Goal: Answer question/provide support: Share knowledge or assist other users

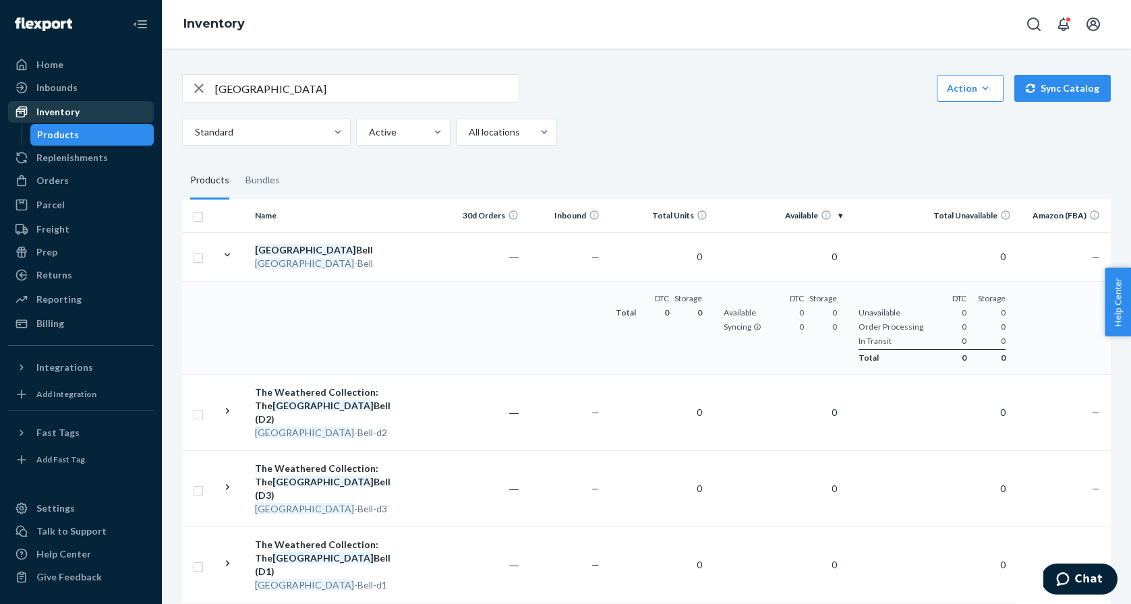
click at [57, 113] on div "Inventory" at bounding box center [57, 111] width 43 height 13
click at [100, 112] on div "Inventory" at bounding box center [80, 111] width 143 height 19
click at [260, 90] on input "burma" at bounding box center [366, 88] width 303 height 27
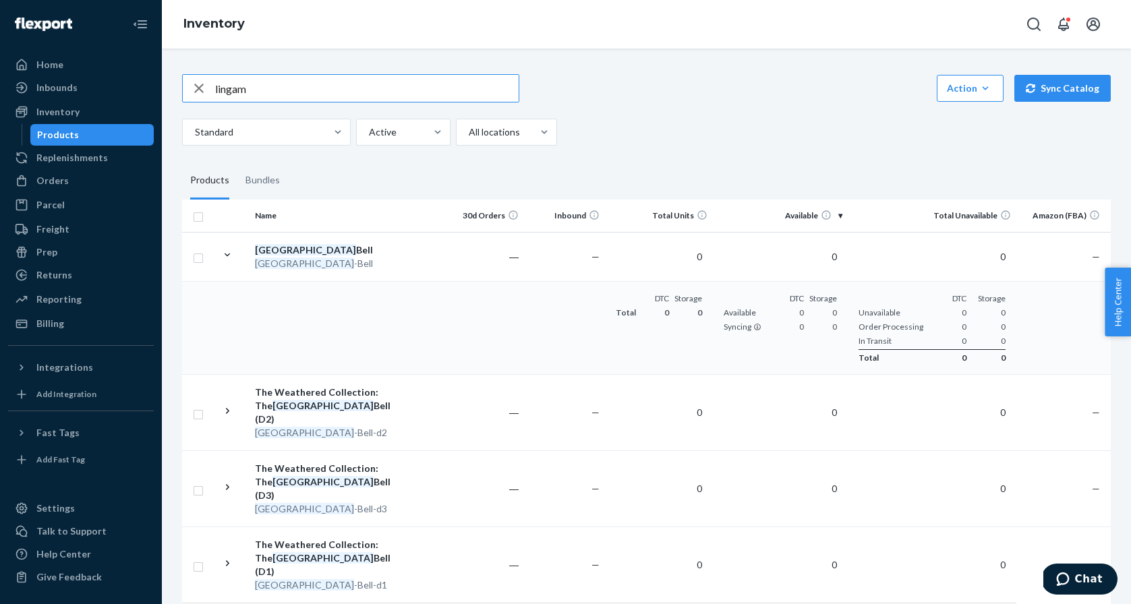
type input "lingam"
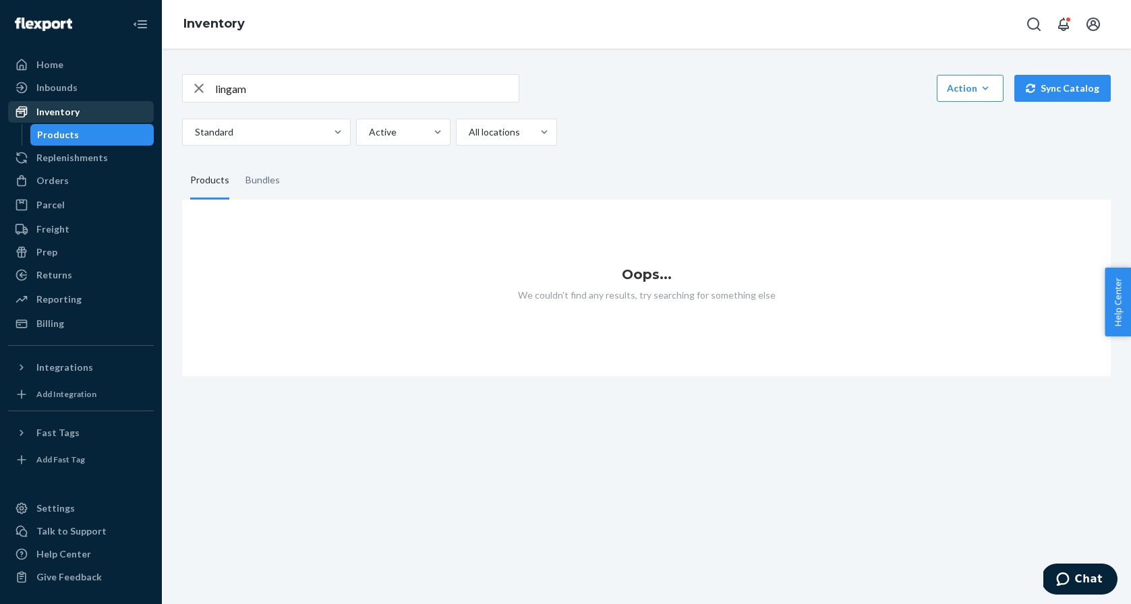
click at [104, 105] on div "Inventory" at bounding box center [80, 111] width 143 height 19
click at [198, 87] on icon "button" at bounding box center [198, 88] width 9 height 9
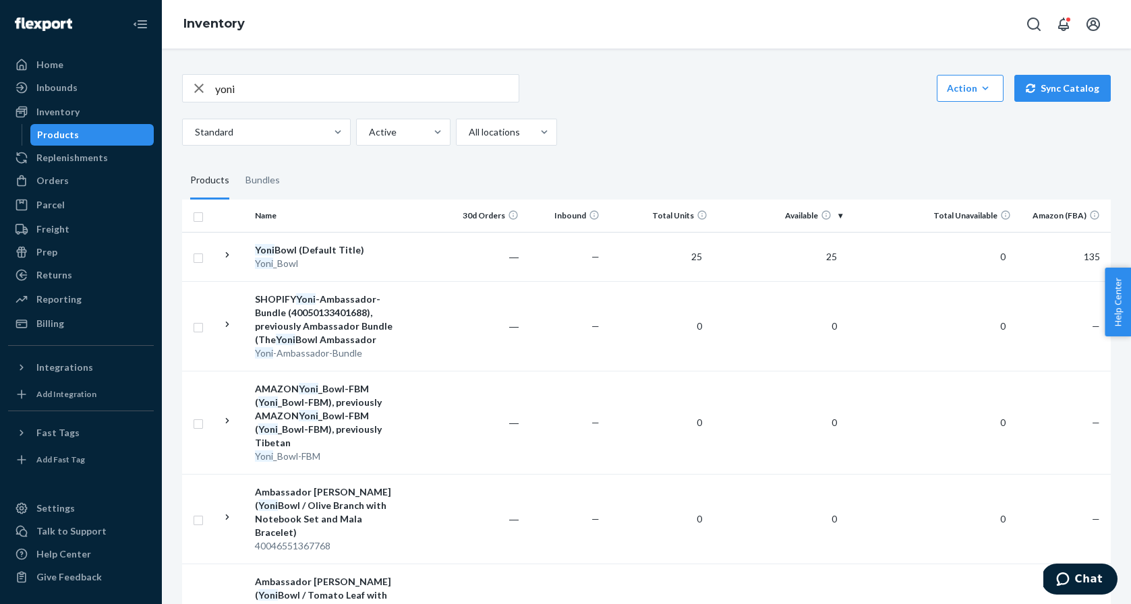
click at [317, 92] on input "yoni" at bounding box center [366, 88] width 303 height 27
type input "lingam"
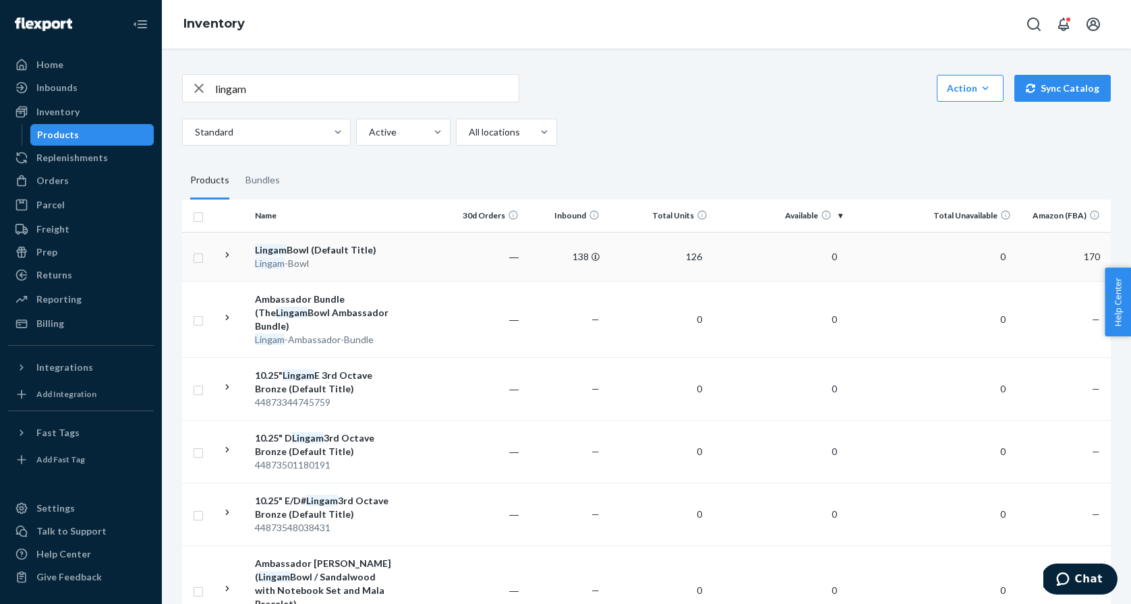
click at [231, 254] on icon at bounding box center [227, 255] width 13 height 13
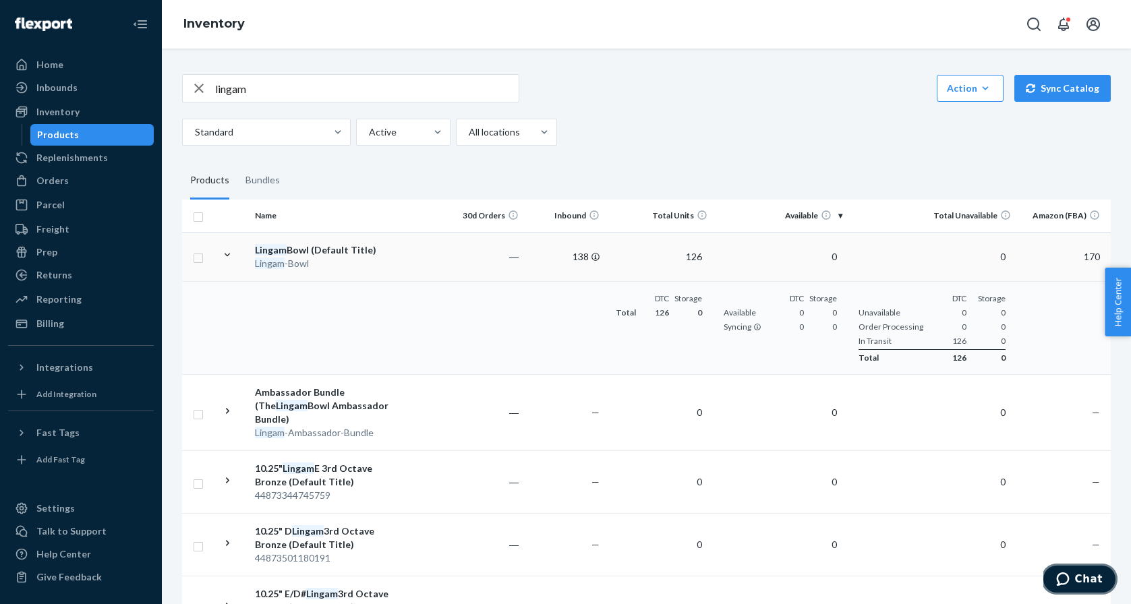
click at [1071, 571] on button "Chat" at bounding box center [1079, 579] width 76 height 31
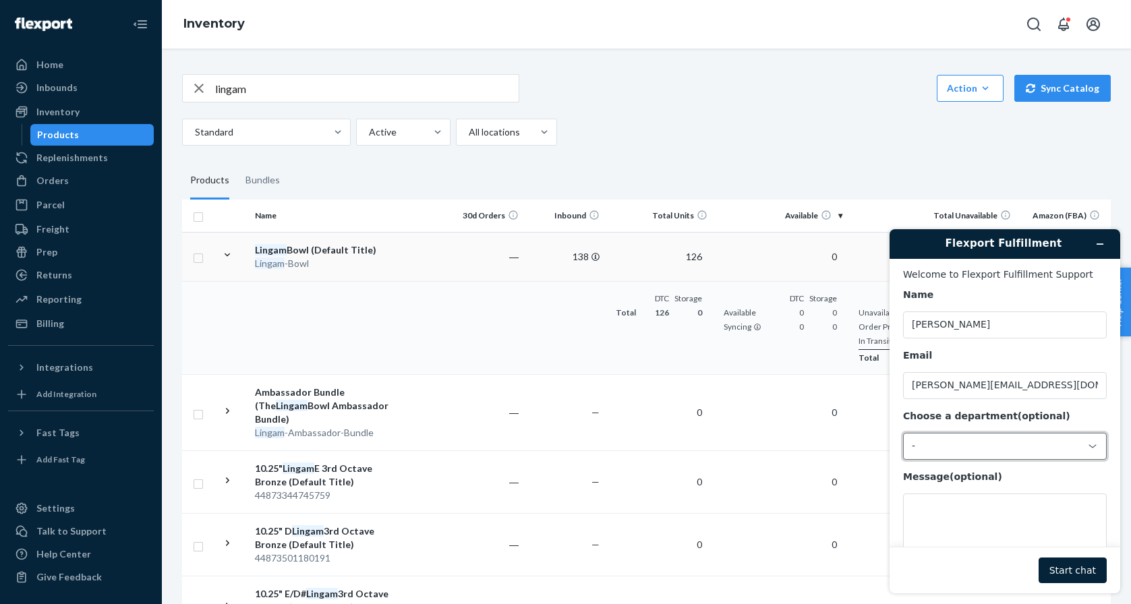
click at [956, 449] on div "-" at bounding box center [997, 446] width 170 height 12
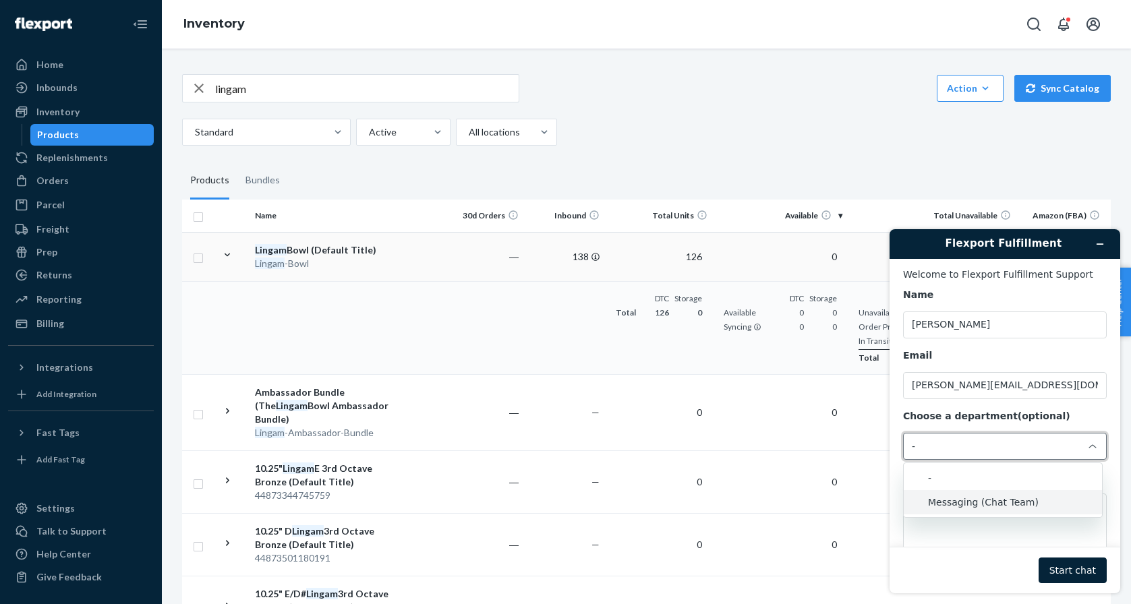
click at [958, 503] on li "Messaging (Chat Team)" at bounding box center [1003, 502] width 198 height 24
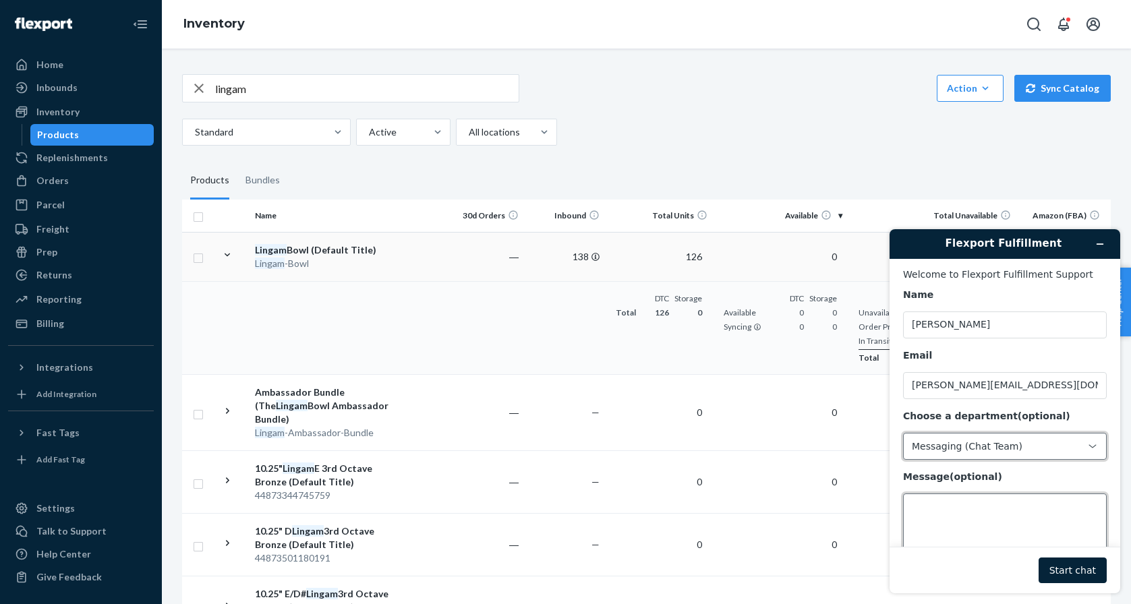
click at [956, 531] on textarea "Message (optional)" at bounding box center [1005, 532] width 204 height 76
drag, startPoint x: 328, startPoint y: 260, endPoint x: 255, endPoint y: 264, distance: 73.6
click at [255, 264] on div "Lingam -Bowl" at bounding box center [325, 263] width 141 height 13
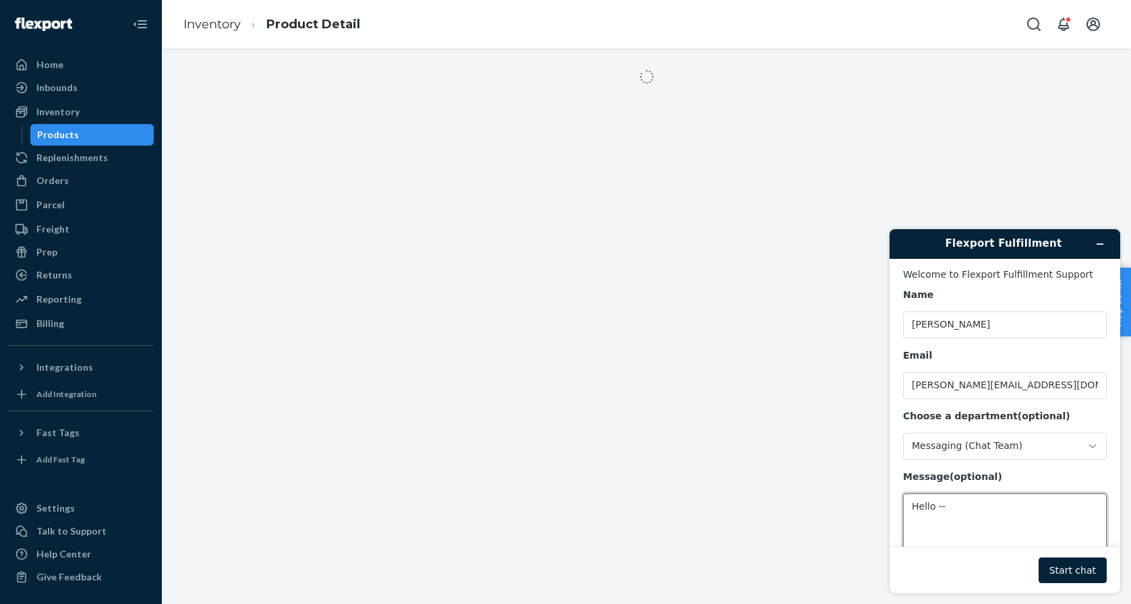
click at [968, 507] on textarea "Hello --" at bounding box center [1005, 532] width 204 height 76
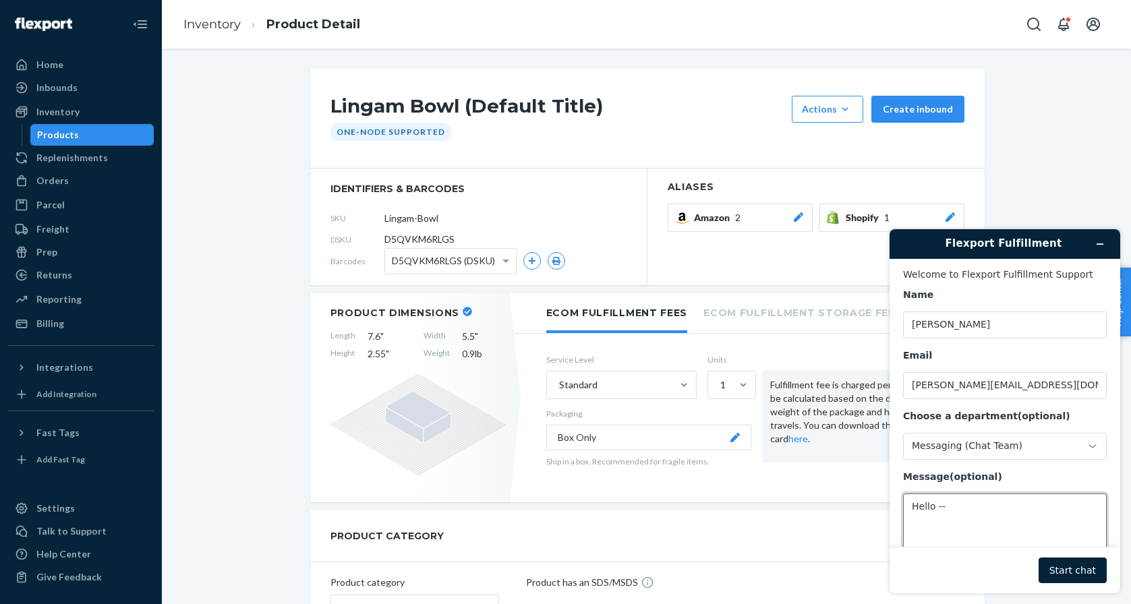
paste textarea "dfhuisd78(*&3ndn$74Iun9su"
drag, startPoint x: 948, startPoint y: 511, endPoint x: 1140, endPoint y: 508, distance: 191.5
click at [1130, 508] on html "Flexport Fulfillment Welcome to Flexport Fulfillment Support Name [PERSON_NAME]…" at bounding box center [1005, 411] width 252 height 386
click at [426, 214] on input "Lingam-Bowl" at bounding box center [444, 218] width 105 height 26
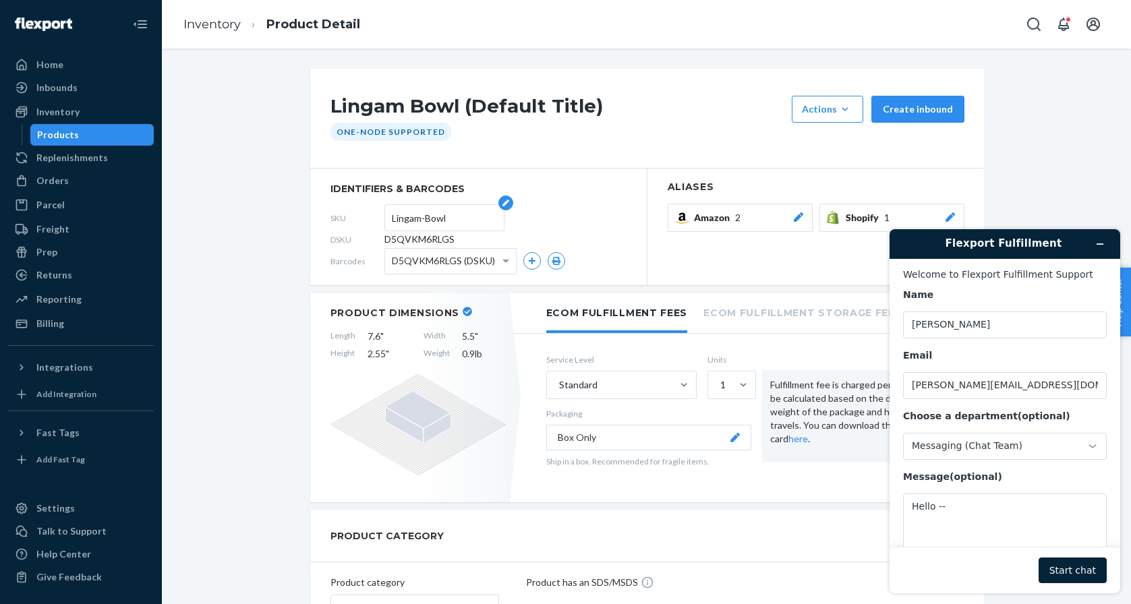
click at [426, 214] on input "Lingam-Bowl" at bounding box center [444, 218] width 105 height 26
click at [963, 515] on textarea "Hello --" at bounding box center [1005, 532] width 204 height 76
paste textarea "Lingam-Bowl"
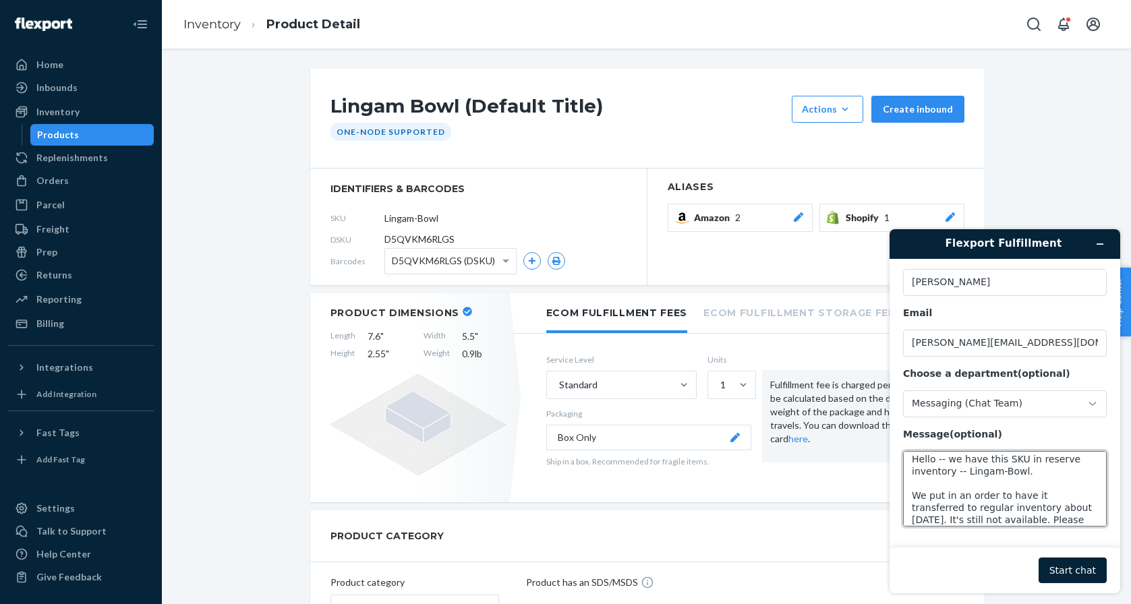
scroll to position [17, 0]
type textarea "Hello -- we have this SKU in reserve inventory -- Lingam-Bowl. We put in an ord…"
click at [1080, 573] on button "Start chat" at bounding box center [1072, 571] width 68 height 26
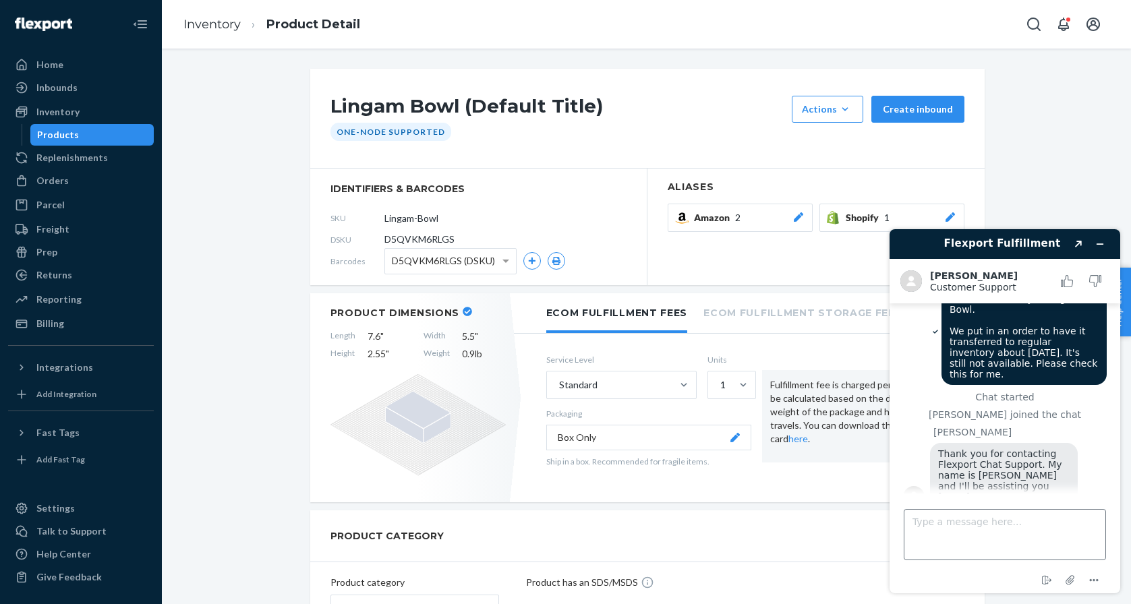
scroll to position [61, 0]
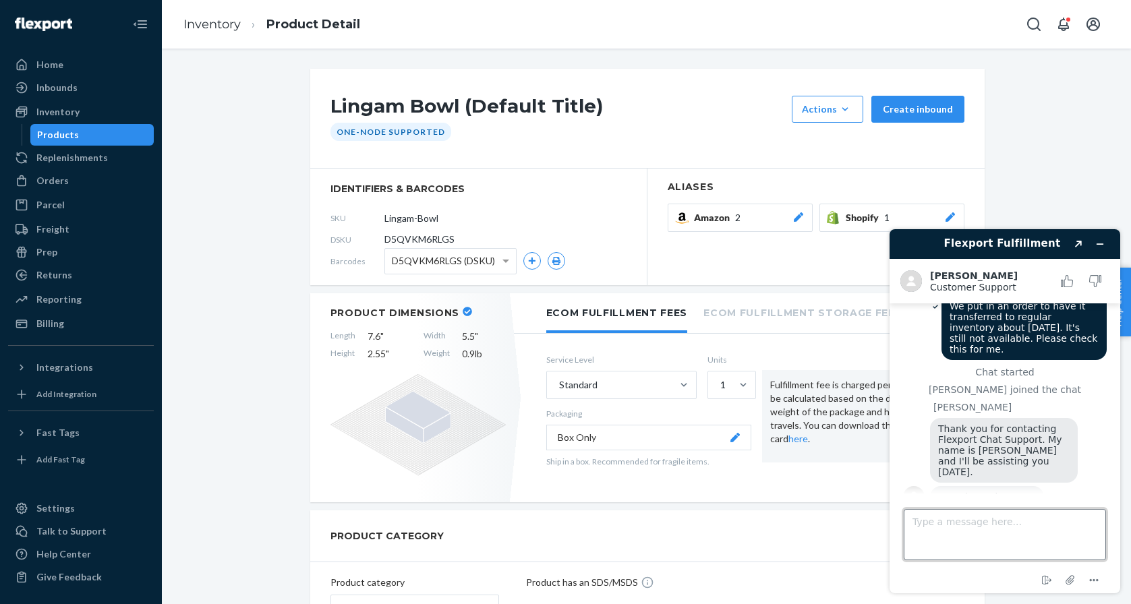
click at [989, 539] on textarea "Type a message here..." at bounding box center [1005, 534] width 202 height 51
type textarea "Don't have it."
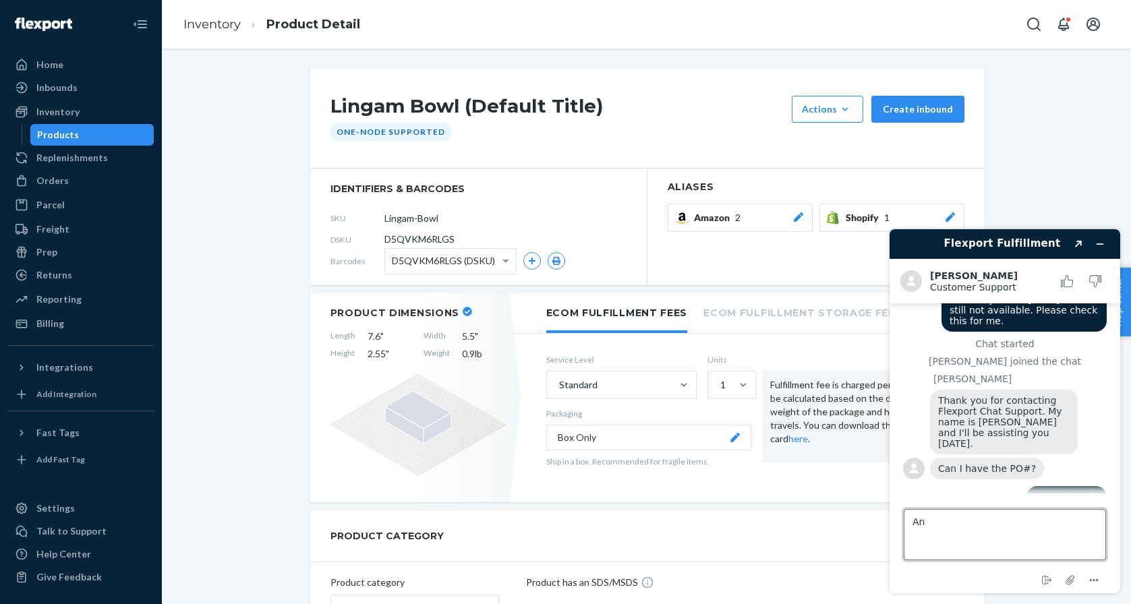
type textarea "A"
type textarea "Someone else on my team did this for me."
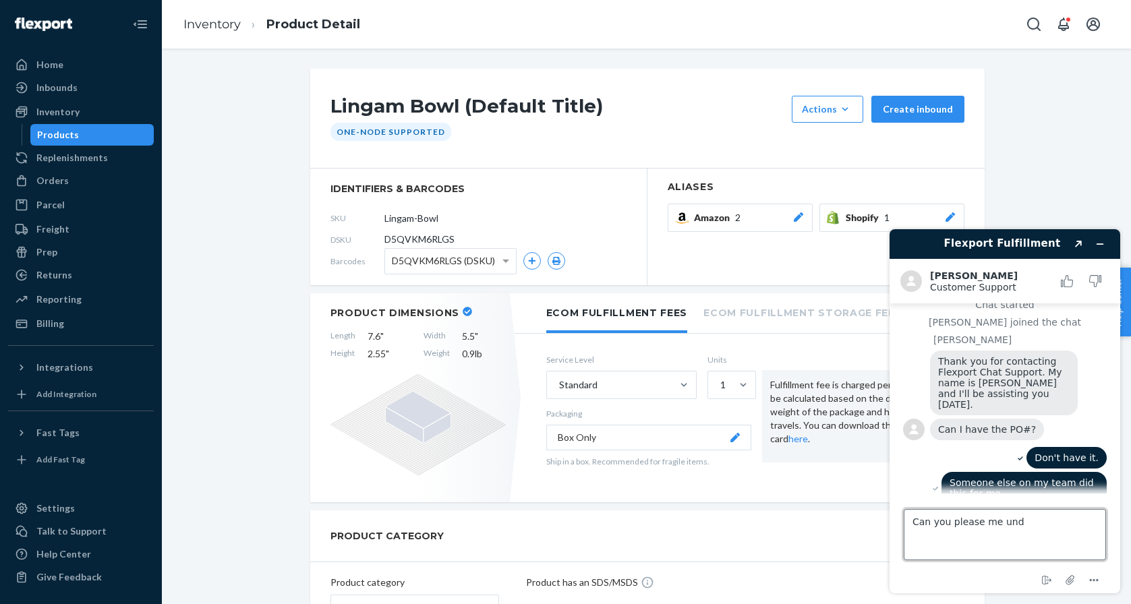
scroll to position [173, 0]
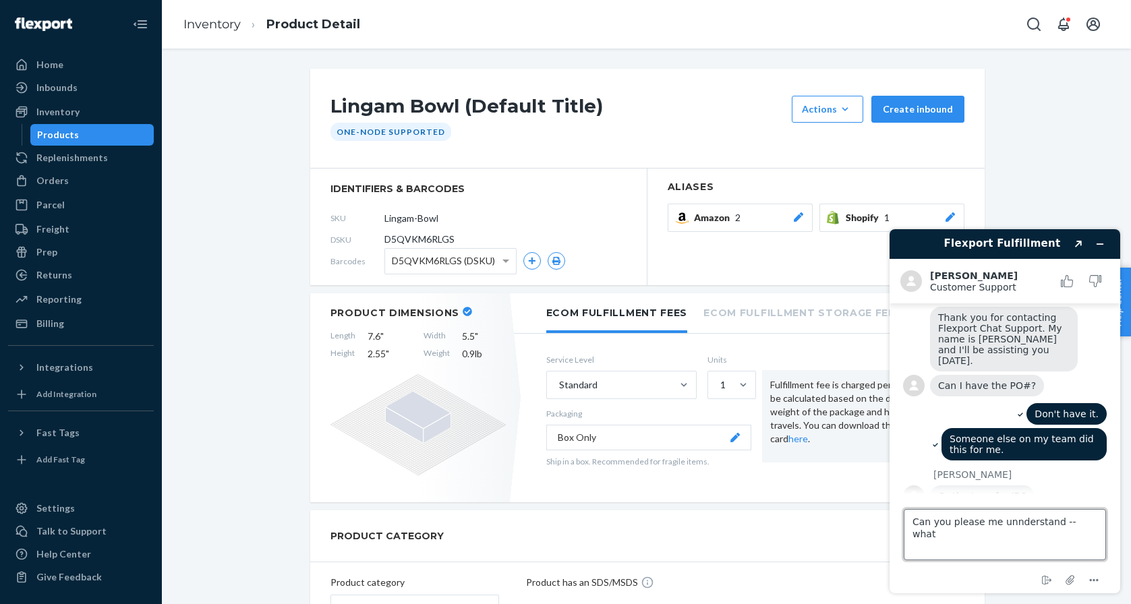
click at [1029, 512] on textarea "Can you please me unnderstand -- what" at bounding box center [1005, 534] width 202 height 51
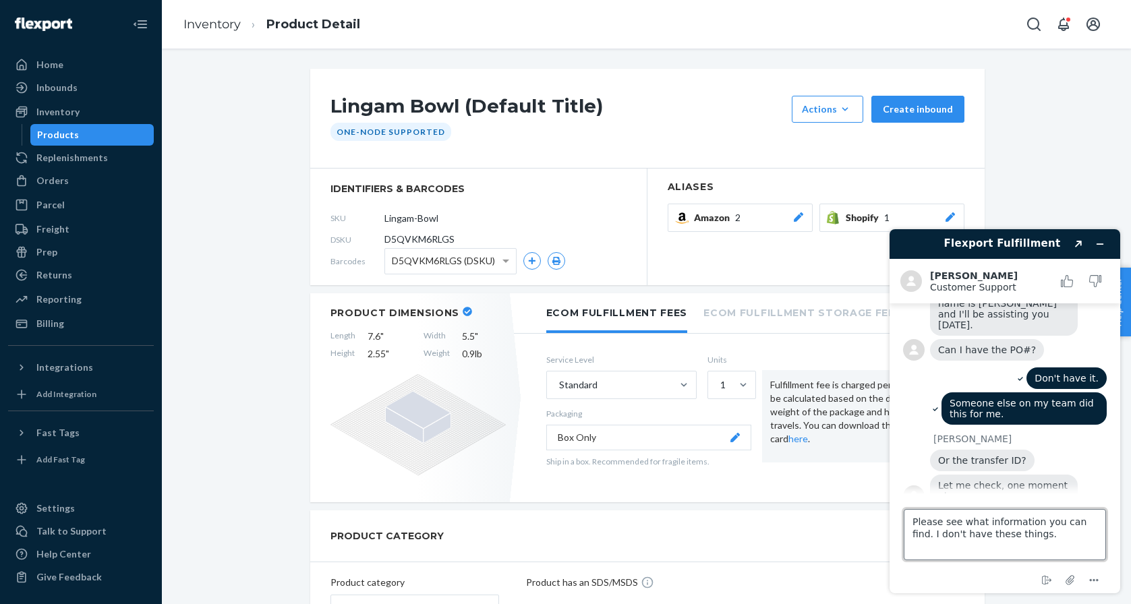
type textarea "Please see what information you can find. I don't have these things."
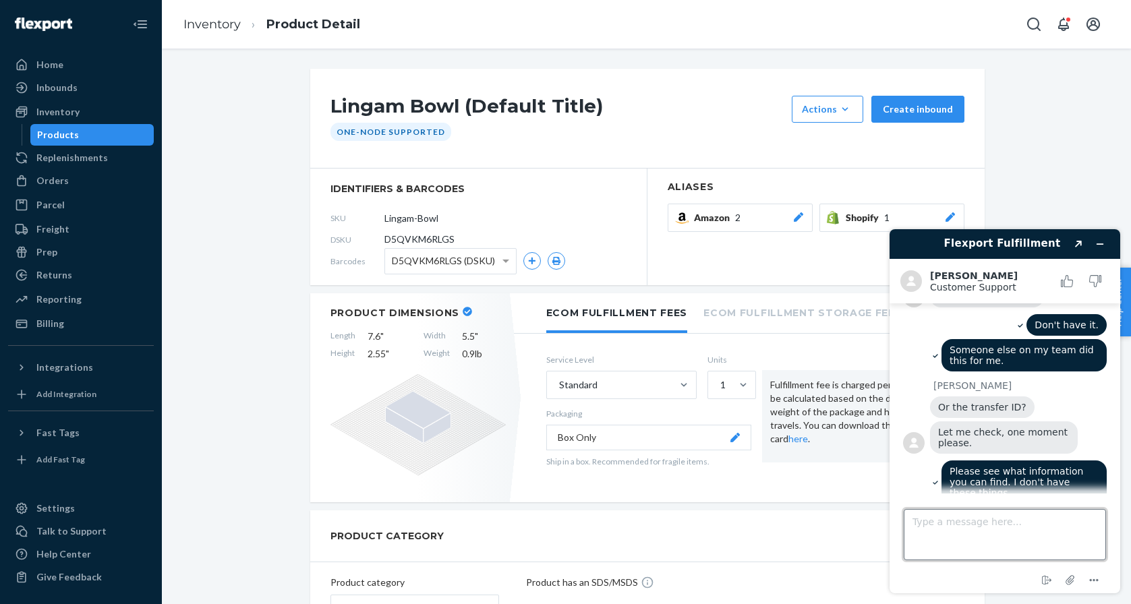
scroll to position [394, 0]
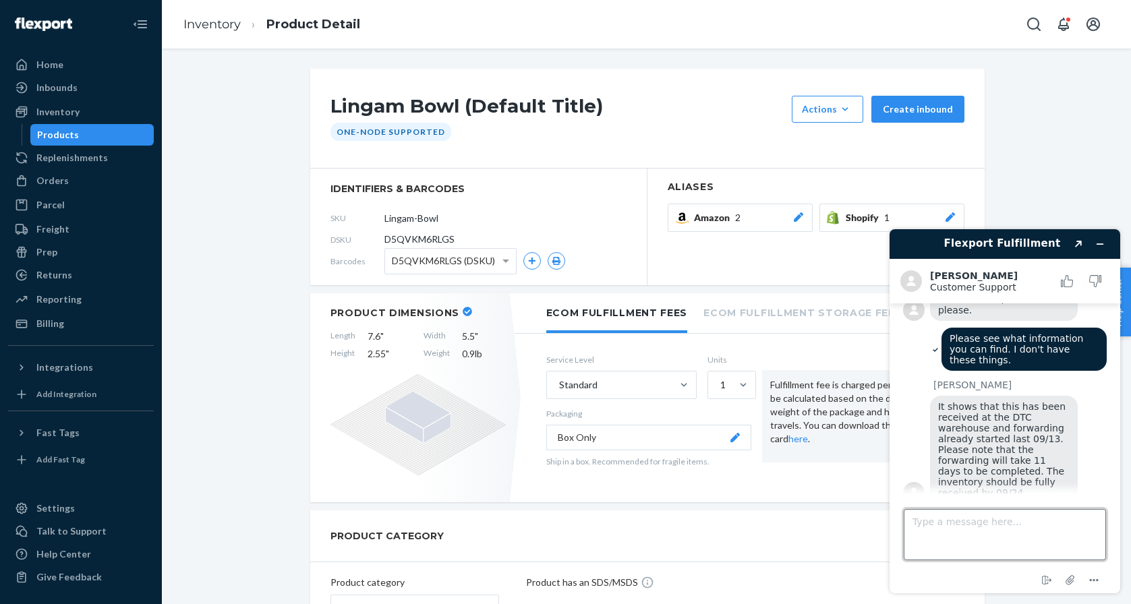
click at [938, 527] on textarea "Type a message here..." at bounding box center [1005, 534] width 202 height 51
type textarea "Ok thanks."
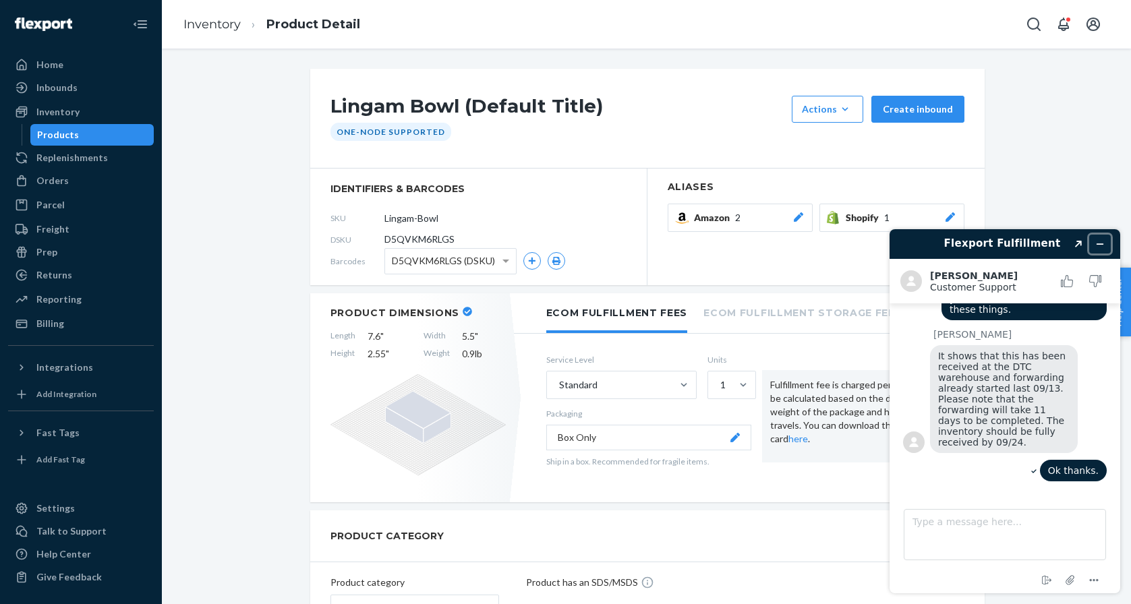
click at [1100, 247] on icon "Minimize widget" at bounding box center [1099, 243] width 9 height 9
